Goal: Information Seeking & Learning: Find specific fact

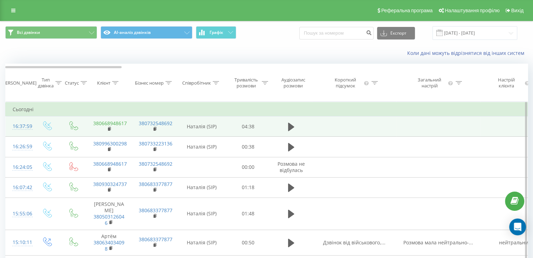
click at [117, 127] on link "380668948617" at bounding box center [110, 123] width 34 height 7
click at [111, 127] on link "380668948617" at bounding box center [110, 123] width 34 height 7
click at [129, 128] on td "380668948617" at bounding box center [109, 127] width 46 height 20
click at [124, 127] on link "380668948617" at bounding box center [110, 123] width 34 height 7
click at [121, 127] on link "380668948617" at bounding box center [110, 123] width 34 height 7
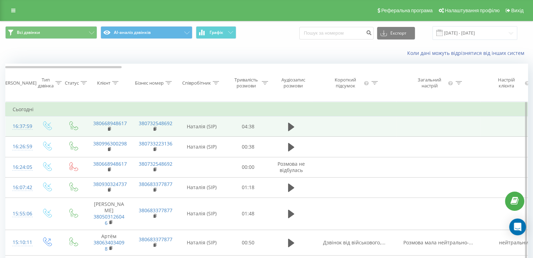
click at [134, 137] on td "380732548692" at bounding box center [155, 127] width 46 height 20
click at [146, 127] on link "380732548692" at bounding box center [156, 123] width 34 height 7
click at [120, 127] on link "380668948617" at bounding box center [110, 123] width 34 height 7
